Goal: Task Accomplishment & Management: Use online tool/utility

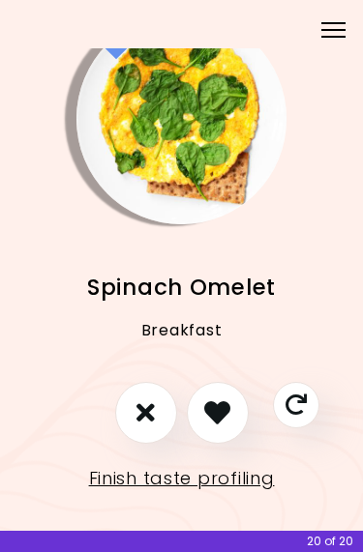
scroll to position [44, 0]
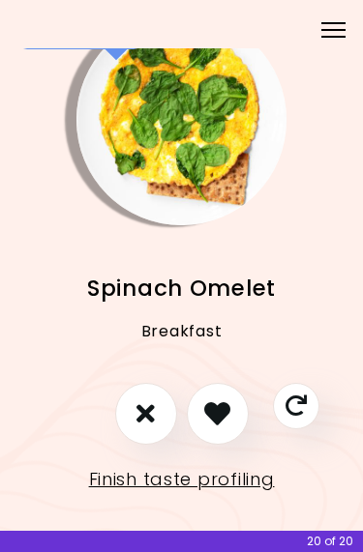
click at [240, 474] on link "Finish taste profiling" at bounding box center [182, 479] width 186 height 31
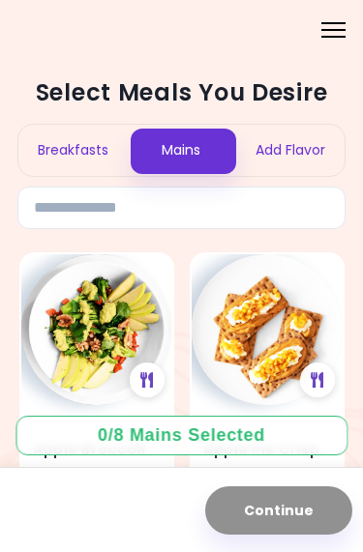
click at [67, 151] on div "Breakfasts" at bounding box center [72, 150] width 108 height 51
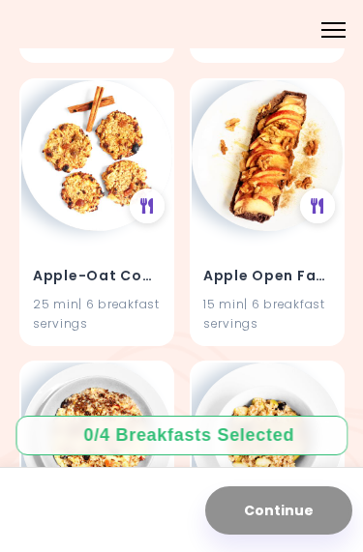
scroll to position [742, 0]
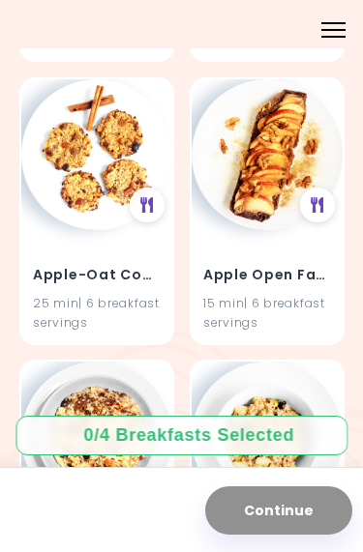
click at [299, 282] on h4 "Apple Open Face" at bounding box center [267, 274] width 128 height 31
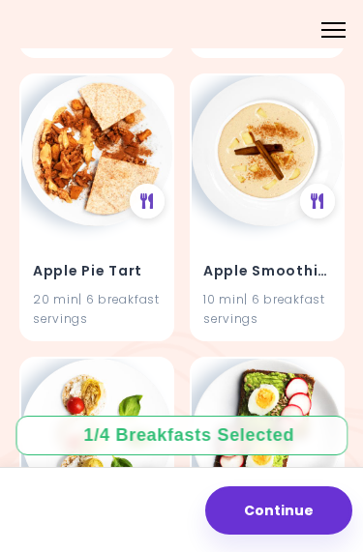
scroll to position [1313, 0]
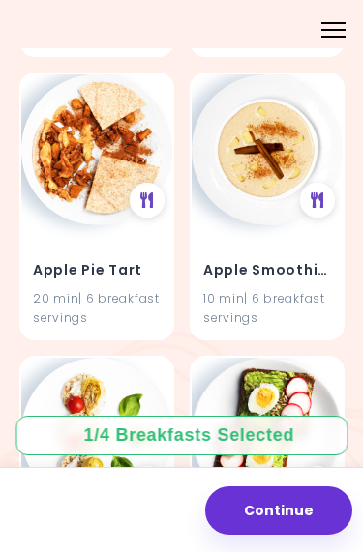
click at [114, 275] on h4 "Apple Pie Tart" at bounding box center [97, 270] width 128 height 31
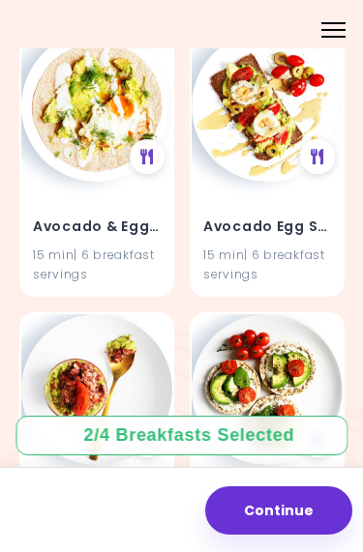
scroll to position [2208, 0]
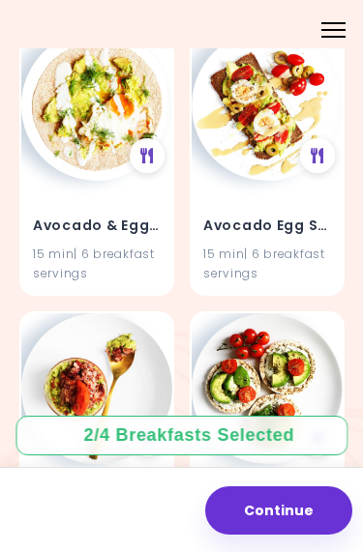
click at [121, 221] on h4 "Avocado & Egg Pita" at bounding box center [97, 226] width 128 height 31
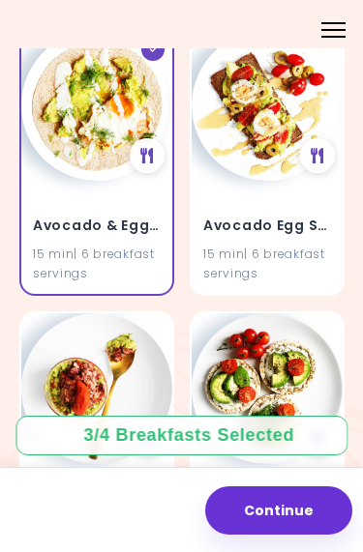
click at [131, 245] on div "15 min | 6 breakfast servings" at bounding box center [97, 263] width 128 height 37
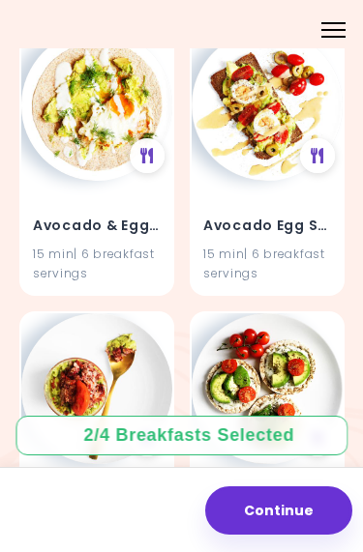
click at [133, 245] on div "15 min | 6 breakfast servings" at bounding box center [97, 263] width 128 height 37
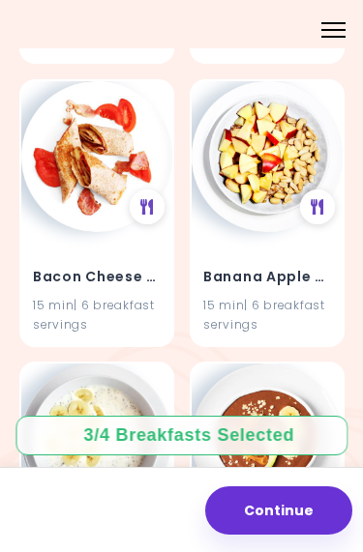
scroll to position [3008, 0]
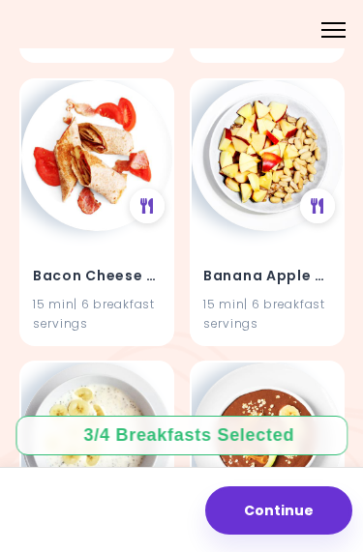
click at [286, 275] on h4 "Banana Apple Oatmeal" at bounding box center [267, 275] width 128 height 31
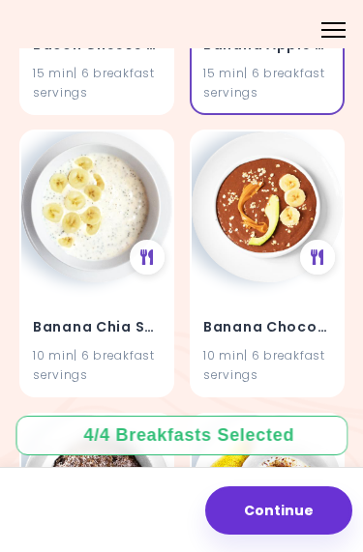
scroll to position [3241, 0]
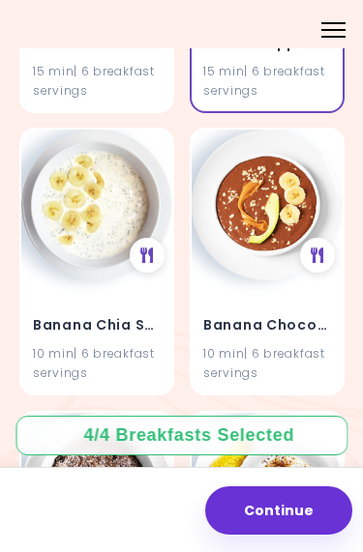
click at [121, 316] on h4 "Banana Chia Smoothie" at bounding box center [97, 326] width 128 height 31
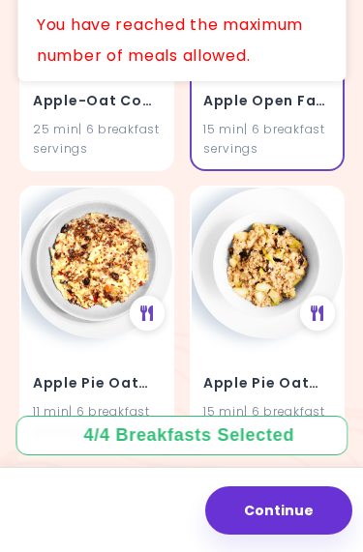
scroll to position [914, 0]
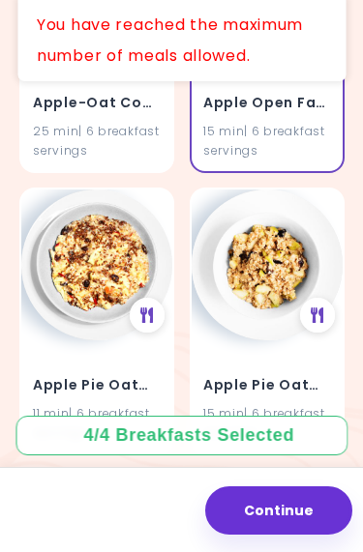
click at [304, 508] on button "Continue" at bounding box center [278, 511] width 147 height 48
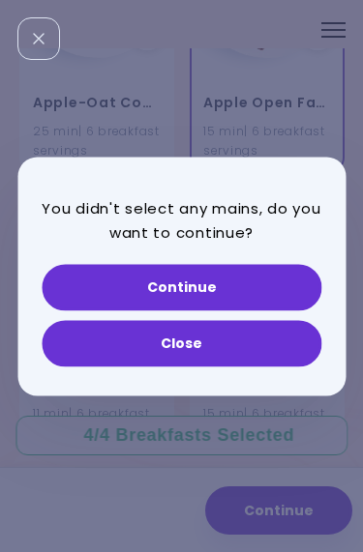
click at [285, 285] on button "Continue" at bounding box center [182, 287] width 280 height 46
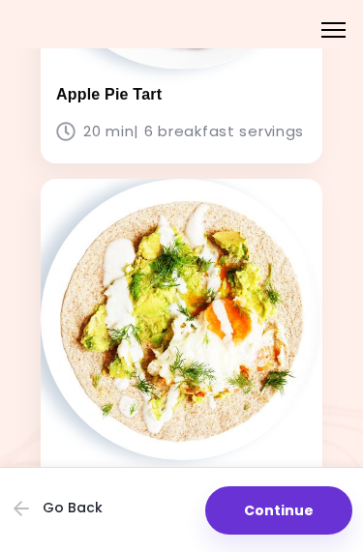
scroll to position [754, 0]
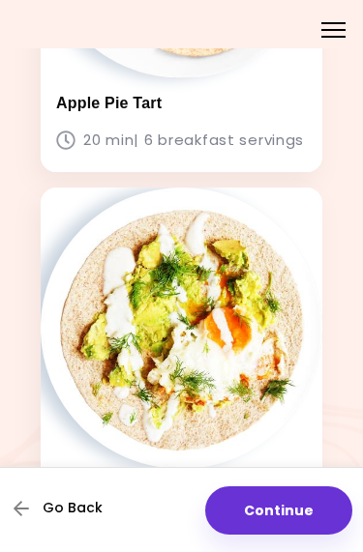
click at [76, 503] on span "Go Back" at bounding box center [73, 507] width 60 height 15
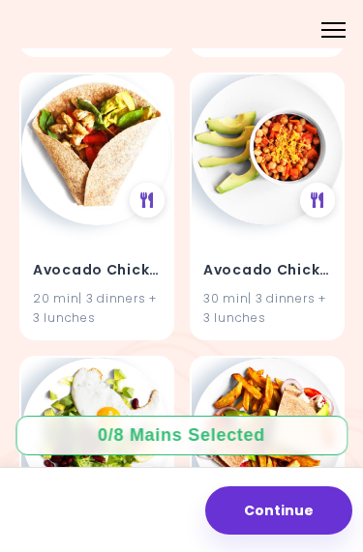
scroll to position [2157, 0]
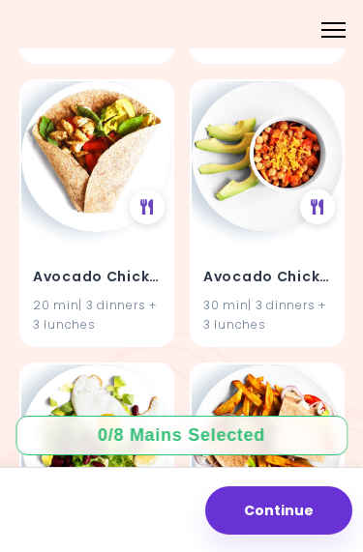
click at [108, 267] on h4 "Avocado Chicken Wrap" at bounding box center [97, 277] width 128 height 31
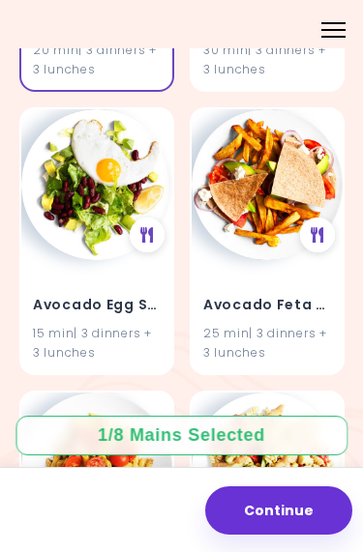
scroll to position [2413, 0]
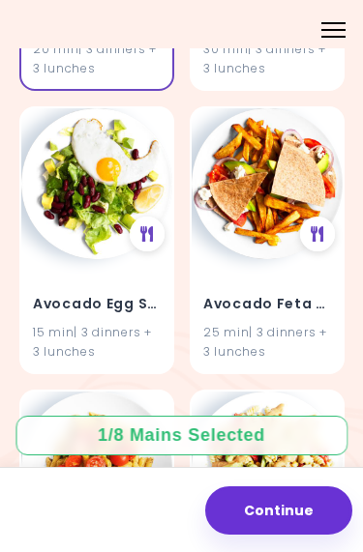
click at [279, 245] on img at bounding box center [267, 183] width 151 height 151
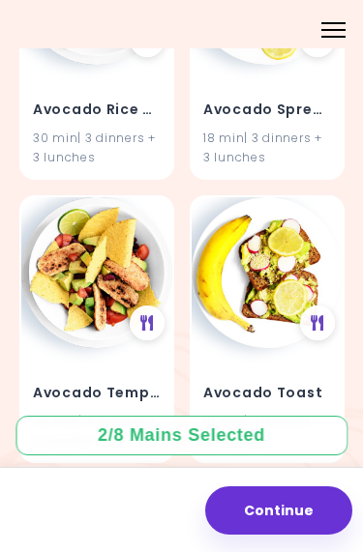
scroll to position [3741, 0]
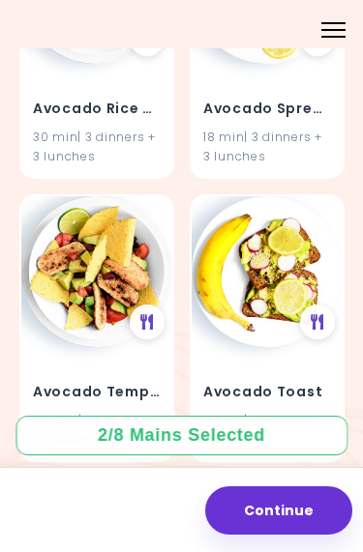
click at [277, 273] on img at bounding box center [267, 271] width 151 height 151
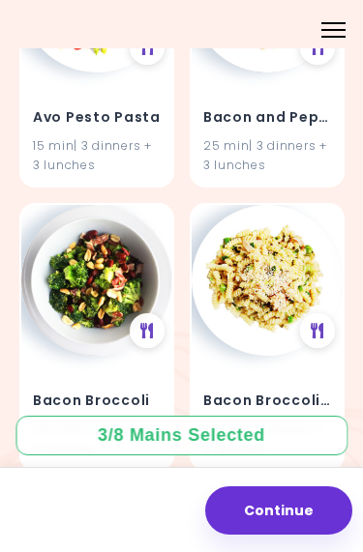
scroll to position [4585, 0]
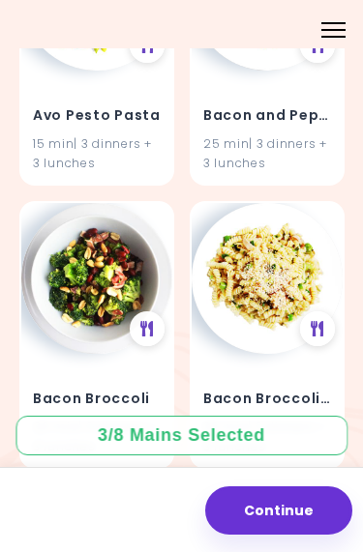
click at [116, 313] on img at bounding box center [96, 278] width 151 height 151
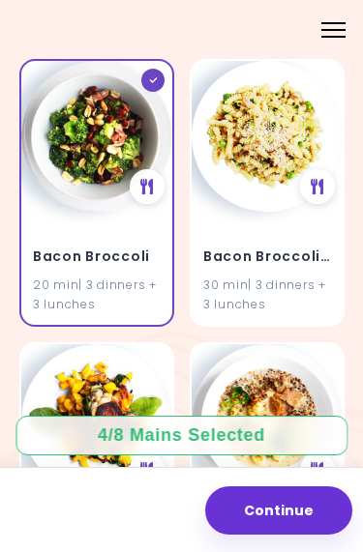
scroll to position [4726, 0]
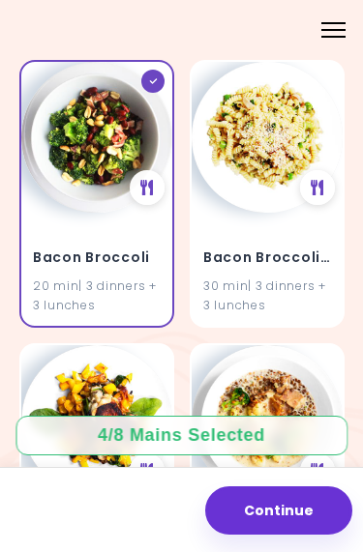
click at [294, 245] on h4 "Bacon Broccoli Pasta" at bounding box center [267, 257] width 128 height 31
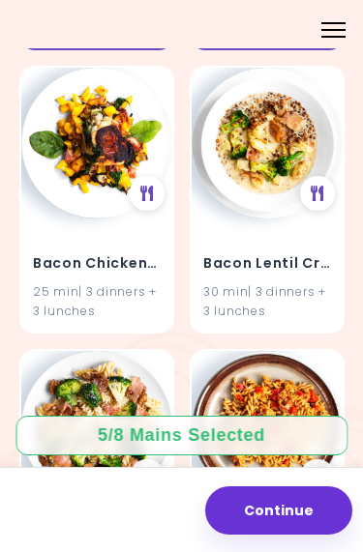
scroll to position [4989, 0]
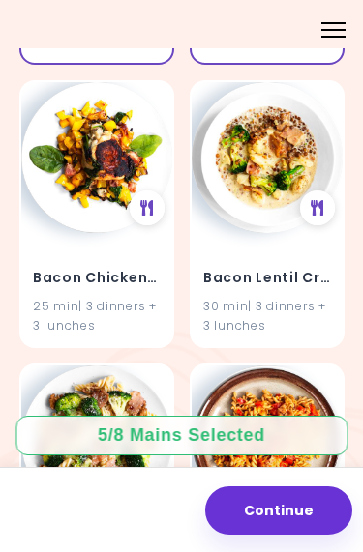
click at [116, 297] on div "25 min | 3 dinners + 3 lunches" at bounding box center [97, 315] width 128 height 37
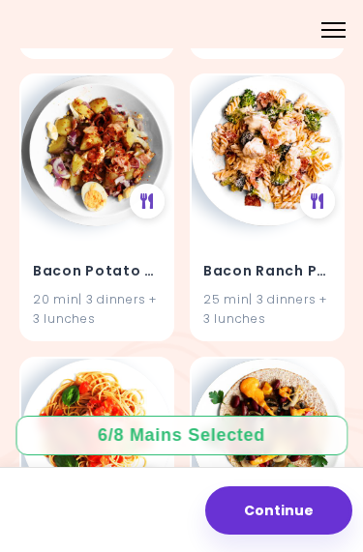
scroll to position [5564, 0]
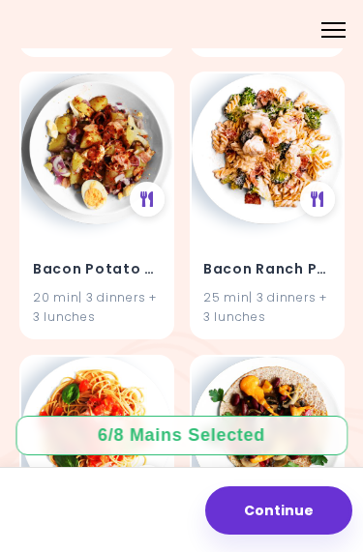
click at [281, 257] on h4 "Bacon Ranch Pasta Salad" at bounding box center [267, 269] width 128 height 31
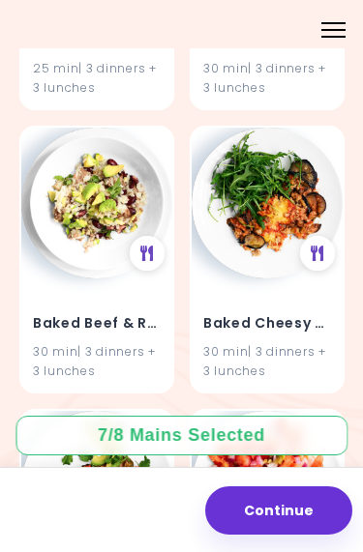
scroll to position [6078, 0]
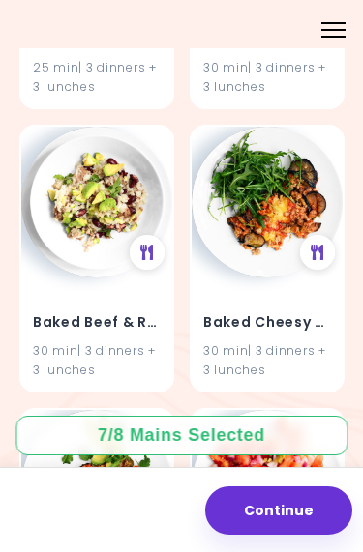
click at [127, 342] on div "30 min | 3 dinners + 3 lunches" at bounding box center [97, 360] width 128 height 37
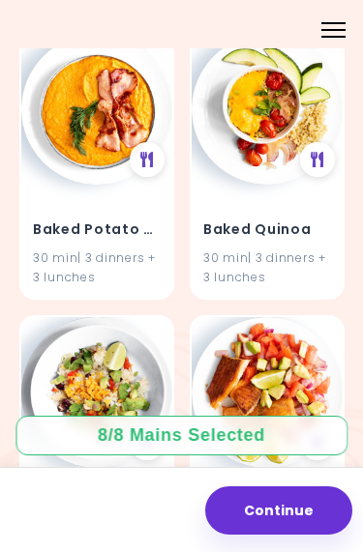
scroll to position [8159, 0]
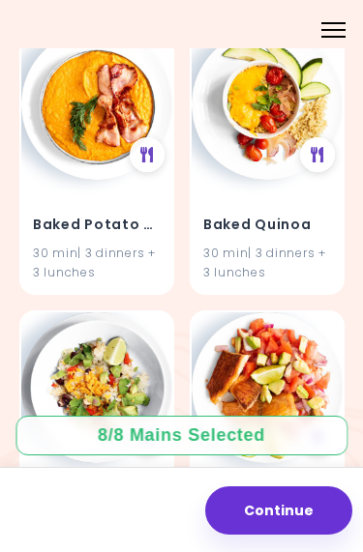
click at [273, 517] on button "Continue" at bounding box center [278, 511] width 147 height 48
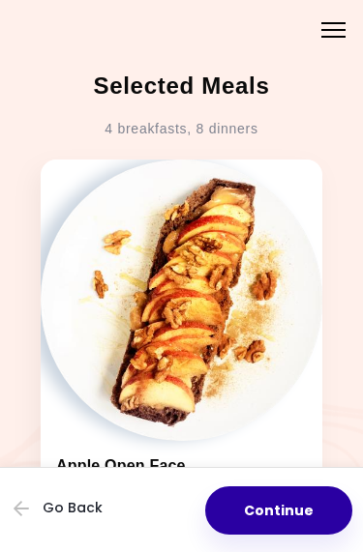
click at [305, 502] on button "Continue" at bounding box center [278, 511] width 147 height 48
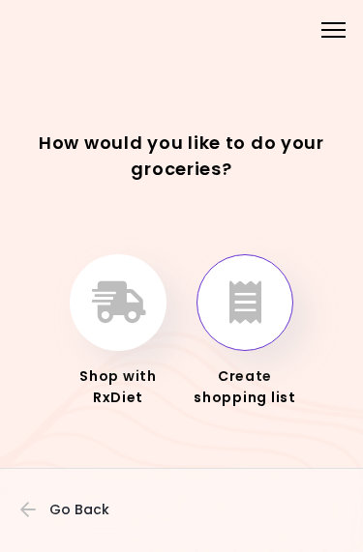
click at [267, 372] on div "Create shopping list" at bounding box center [245, 388] width 111 height 44
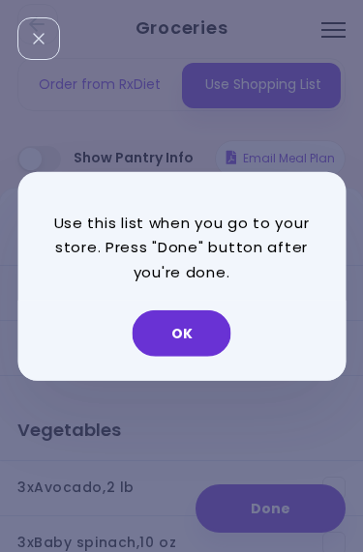
click at [202, 326] on button "OK" at bounding box center [182, 334] width 99 height 46
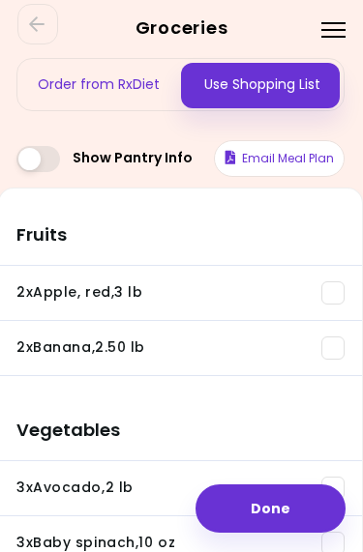
scroll to position [0, 1]
click at [52, 159] on span at bounding box center [38, 159] width 44 height 26
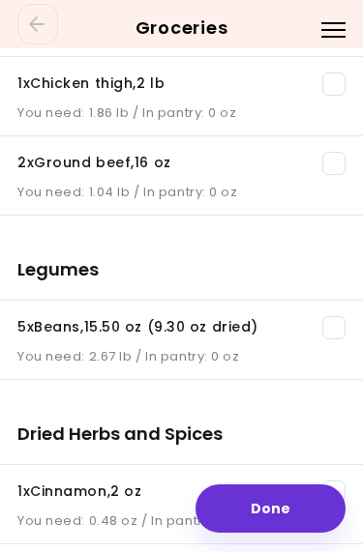
scroll to position [0, 0]
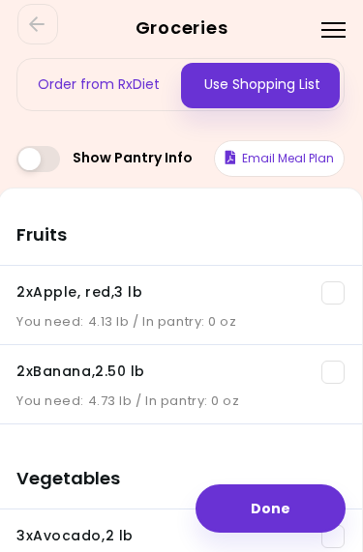
click at [309, 162] on button "Email Meal Plan" at bounding box center [279, 158] width 131 height 37
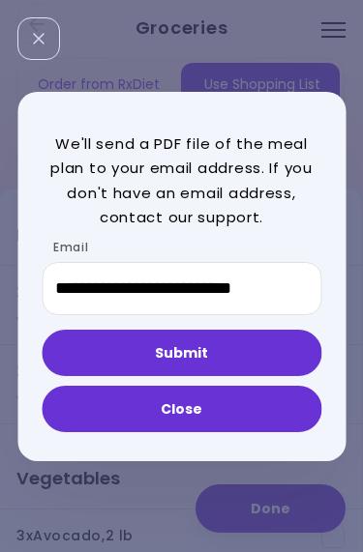
click at [270, 352] on button "Submit" at bounding box center [182, 353] width 280 height 46
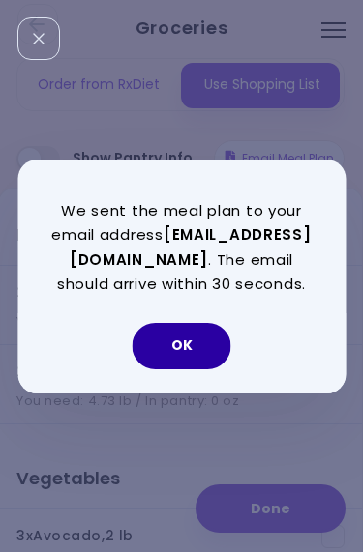
click at [201, 350] on button "OK" at bounding box center [182, 346] width 99 height 46
